Goal: Navigation & Orientation: Understand site structure

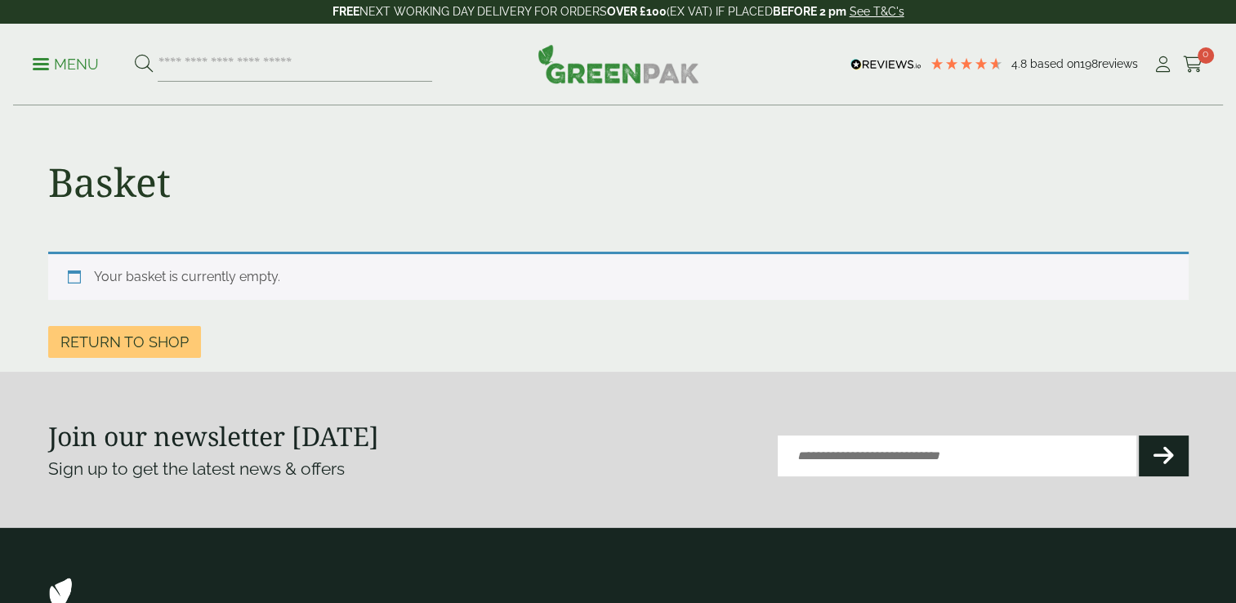
click at [573, 66] on img at bounding box center [619, 63] width 162 height 39
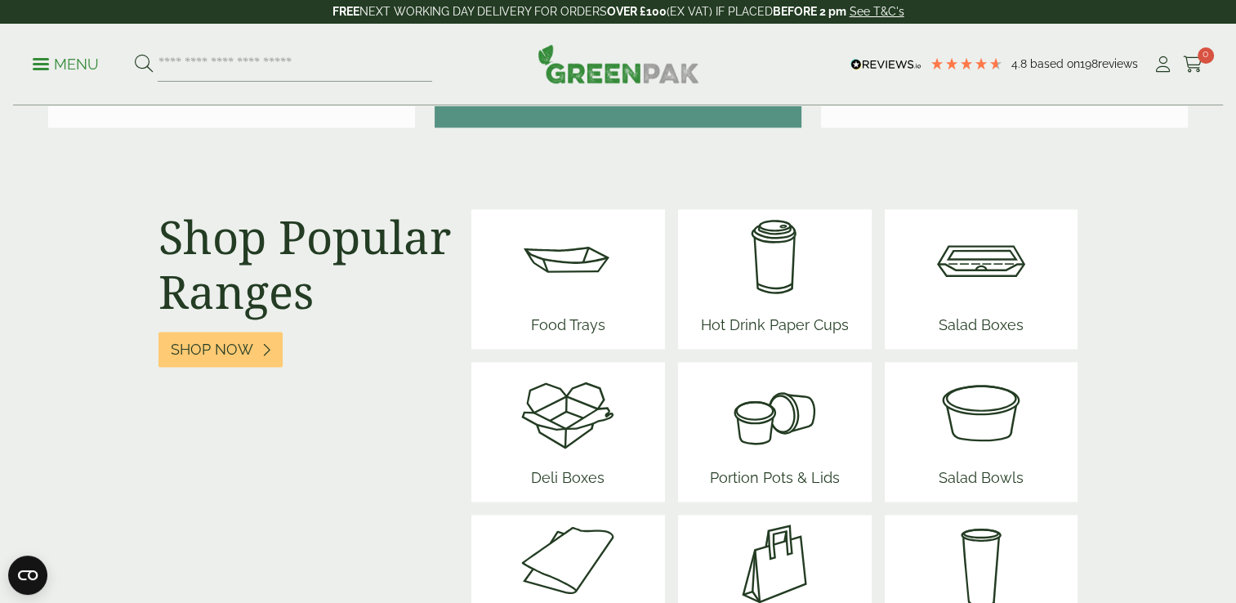
scroll to position [2011, 0]
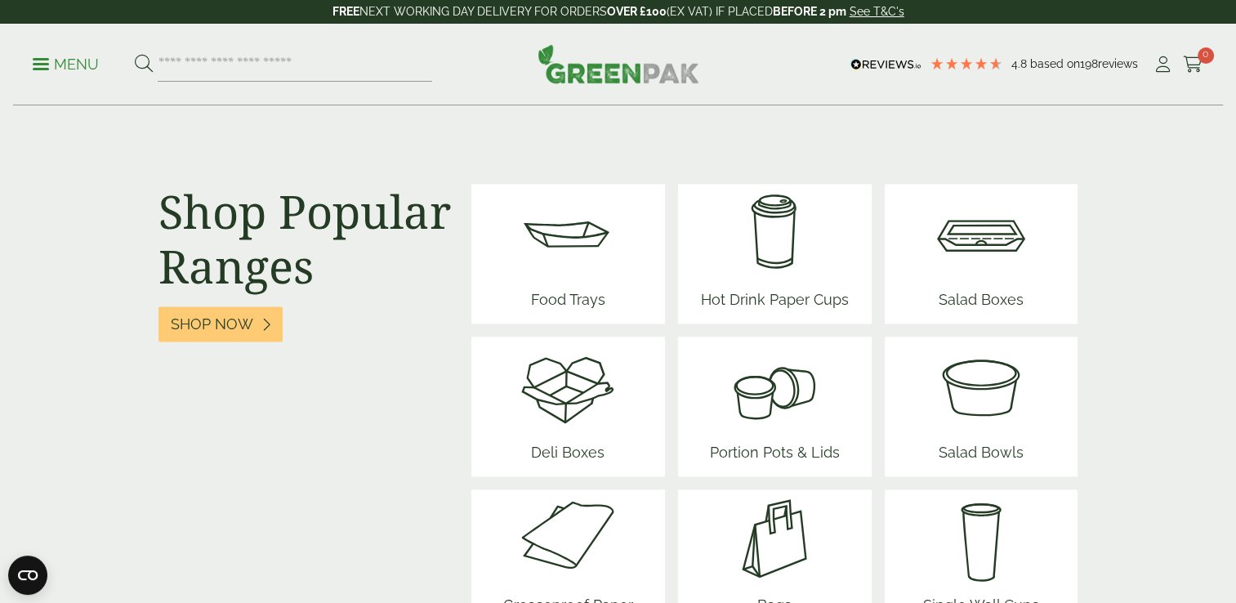
click at [552, 411] on img at bounding box center [568, 386] width 98 height 98
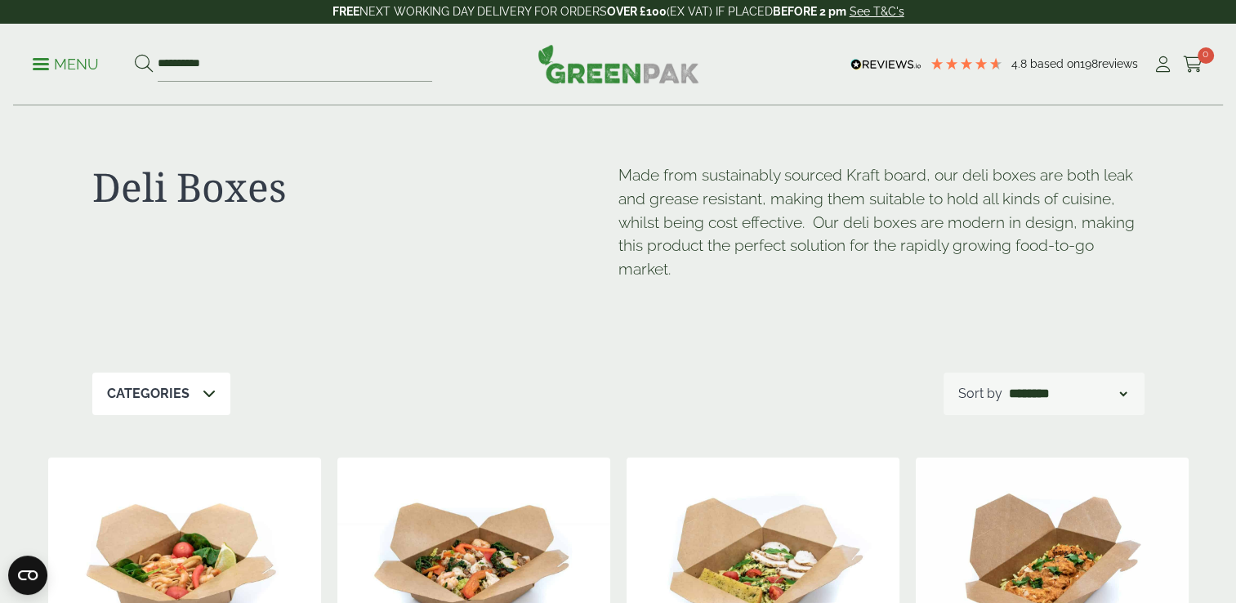
click at [39, 63] on span at bounding box center [41, 64] width 16 height 2
